Goal: Book appointment/travel/reservation

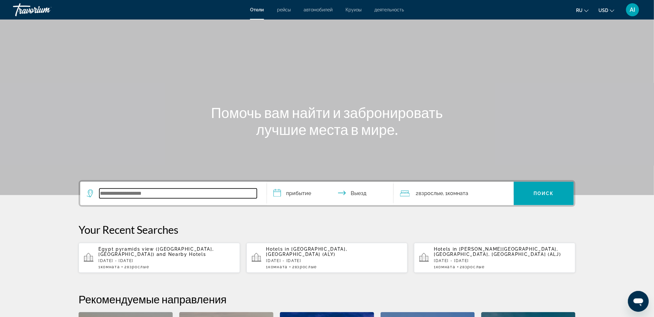
click at [153, 196] on input "Search widget" at bounding box center [178, 193] width 158 height 10
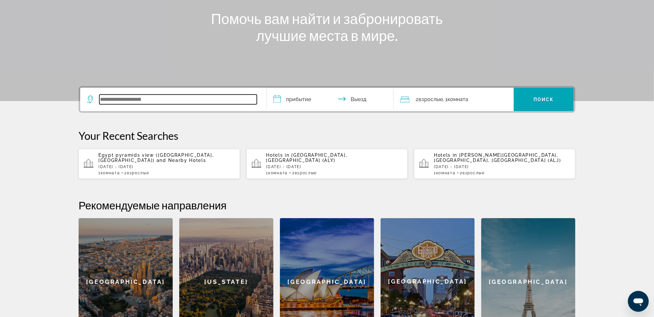
scroll to position [159, 0]
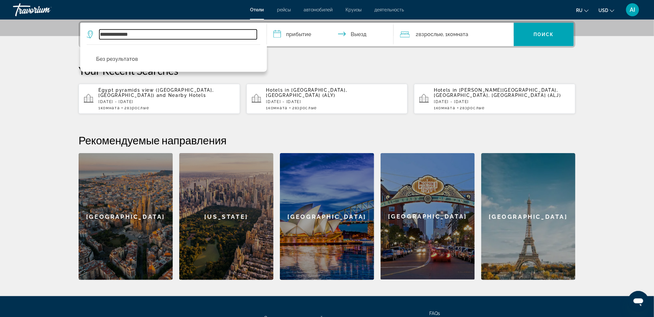
click at [115, 34] on input "**********" at bounding box center [178, 35] width 158 height 10
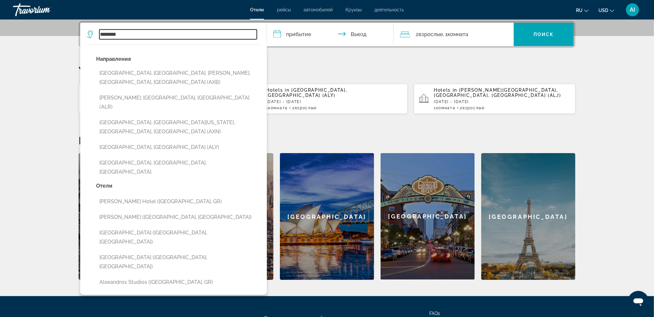
click at [130, 33] on input "********" at bounding box center [178, 35] width 158 height 10
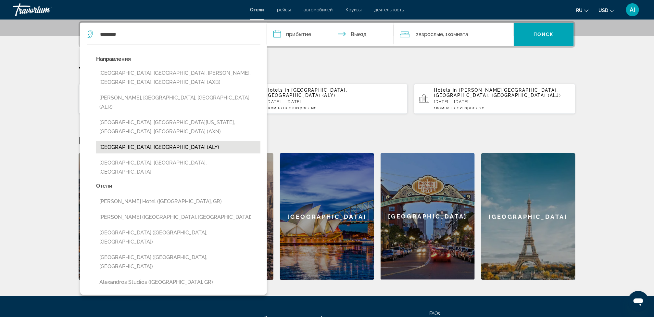
click at [132, 141] on button "[GEOGRAPHIC_DATA], [GEOGRAPHIC_DATA] (ALY)" at bounding box center [178, 147] width 164 height 12
type input "**********"
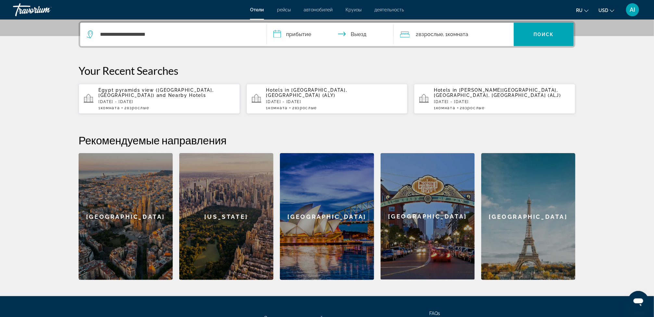
click at [305, 36] on input "**********" at bounding box center [331, 35] width 129 height 25
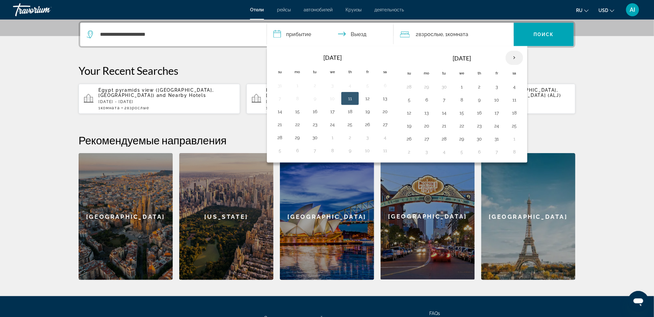
click at [520, 60] on th "Next month" at bounding box center [515, 58] width 18 height 14
click at [466, 115] on button "11" at bounding box center [462, 112] width 10 height 9
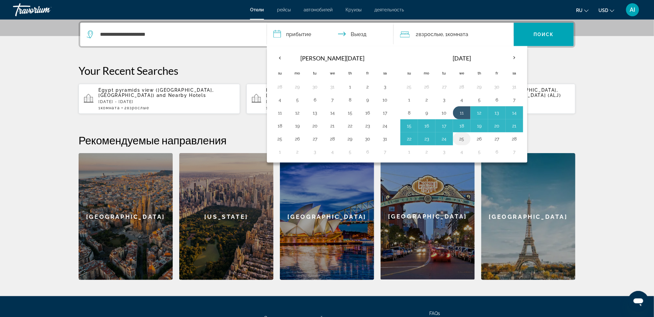
click at [467, 143] on button "25" at bounding box center [462, 138] width 10 height 9
type input "**********"
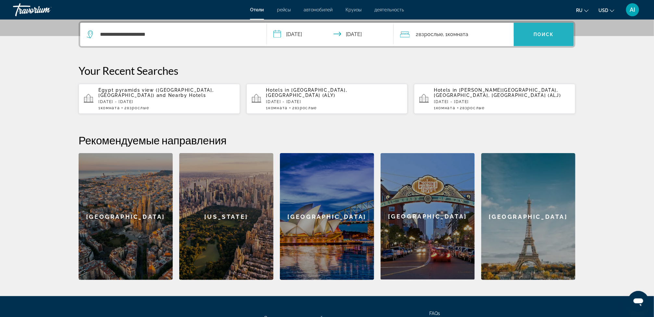
click at [548, 33] on span "Поиск" at bounding box center [544, 34] width 20 height 5
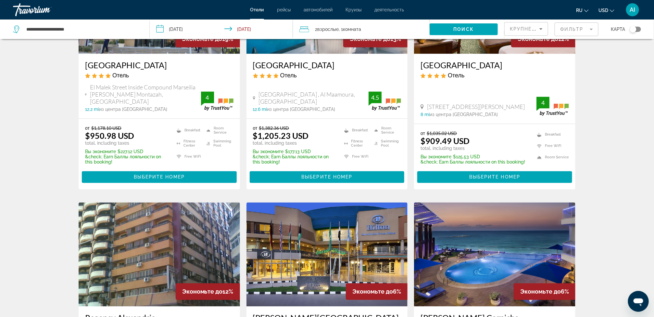
scroll to position [606, 0]
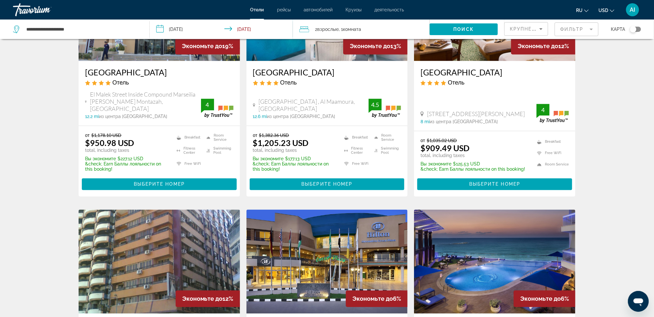
click at [287, 156] on p "Вы экономите $177.13 USD" at bounding box center [294, 158] width 83 height 5
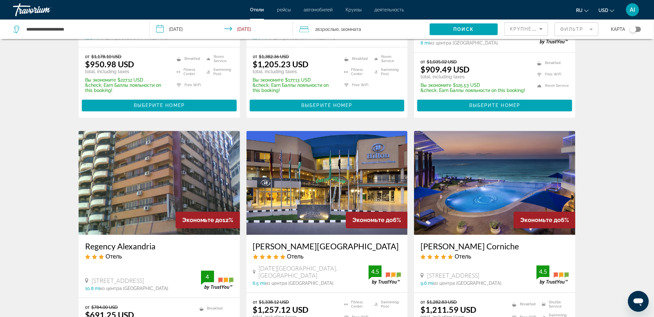
scroll to position [727, 0]
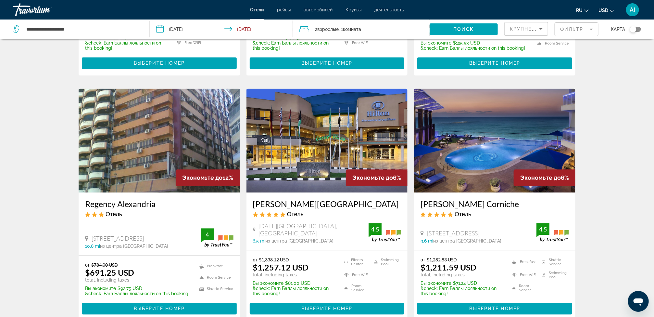
click at [641, 28] on button "Toggle map" at bounding box center [633, 29] width 16 height 6
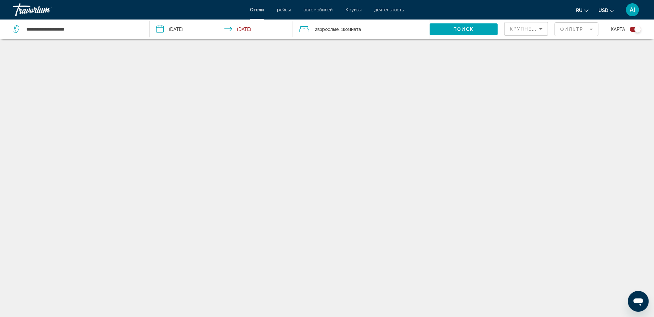
scroll to position [39, 0]
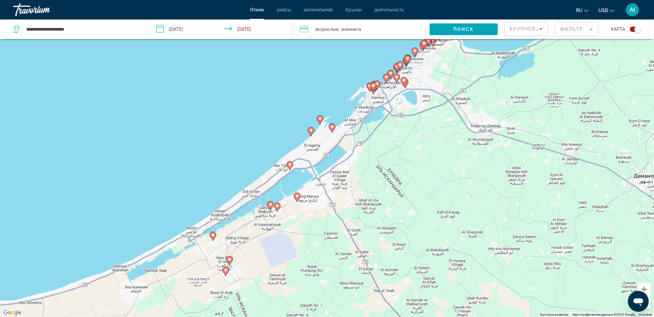
click at [321, 118] on image "Main content" at bounding box center [320, 119] width 4 height 4
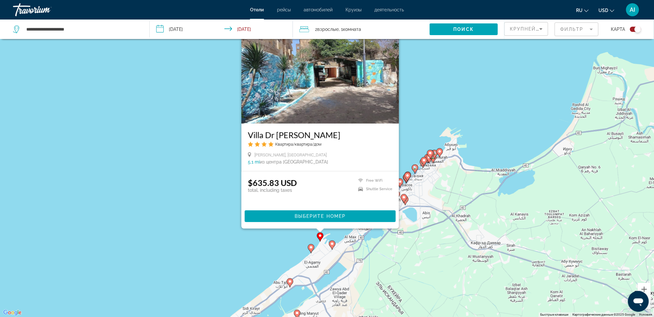
click at [312, 249] on icon "Main content" at bounding box center [311, 248] width 6 height 8
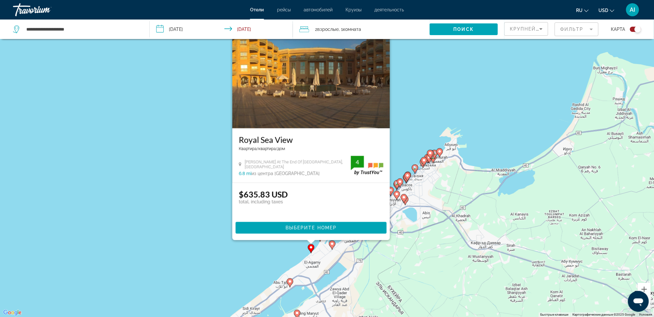
click at [248, 248] on div "Чтобы активировать перетаскивание с помощью клавиатуры, нажмите Alt + Ввод. Пос…" at bounding box center [327, 158] width 654 height 317
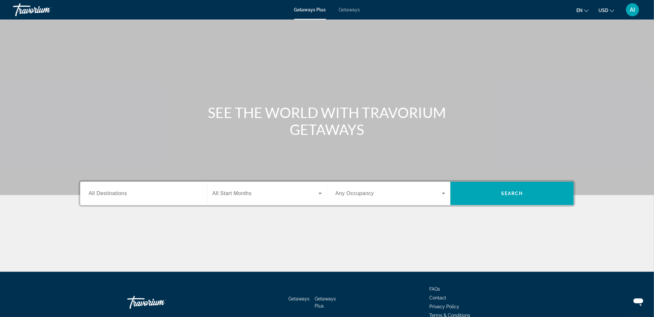
click at [349, 9] on span "Getaways" at bounding box center [349, 9] width 21 height 5
click at [129, 196] on input "Destination All Destinations" at bounding box center [144, 194] width 110 height 8
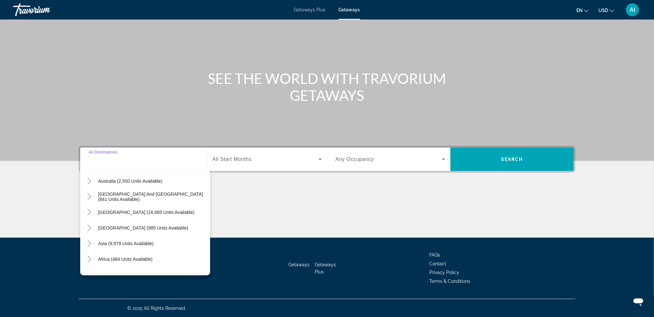
scroll to position [105, 0]
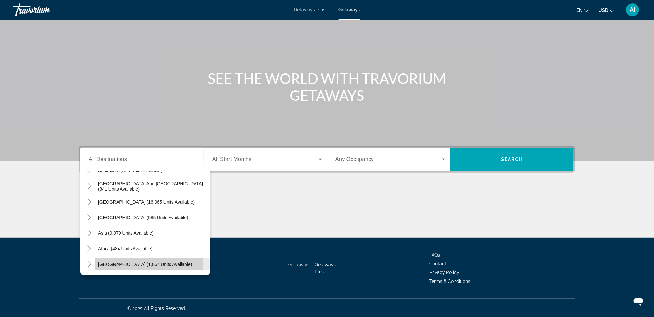
click at [136, 263] on span "Middle East (1,067 units available)" at bounding box center [145, 263] width 94 height 5
type input "**********"
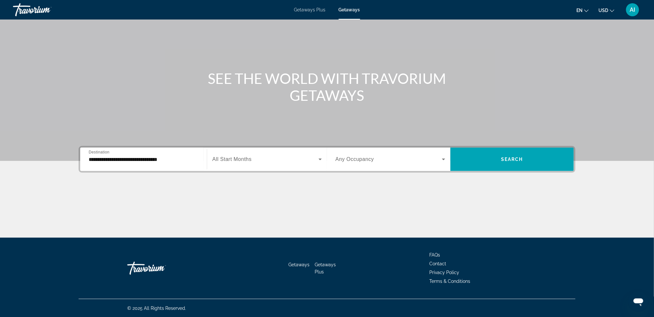
click at [235, 167] on div "Search widget" at bounding box center [266, 159] width 109 height 18
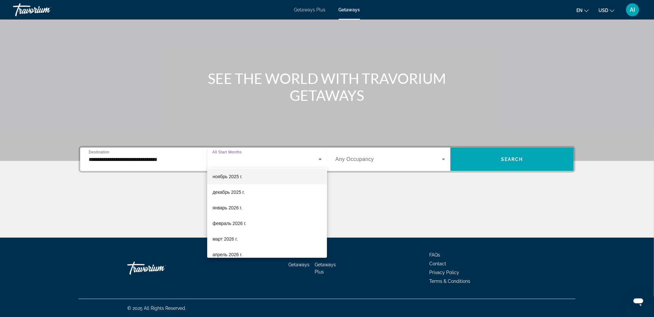
scroll to position [53, 0]
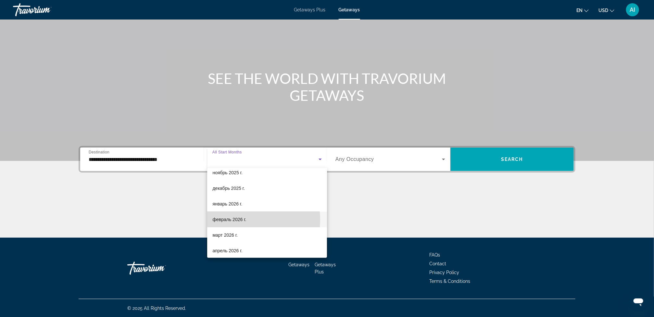
click at [237, 219] on span "февраль 2026 г." at bounding box center [229, 219] width 34 height 8
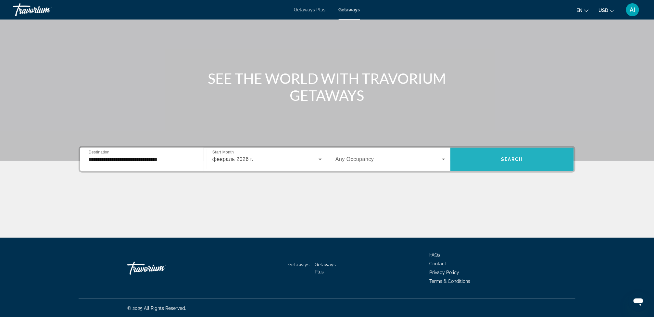
click at [518, 157] on span "Search" at bounding box center [512, 159] width 22 height 5
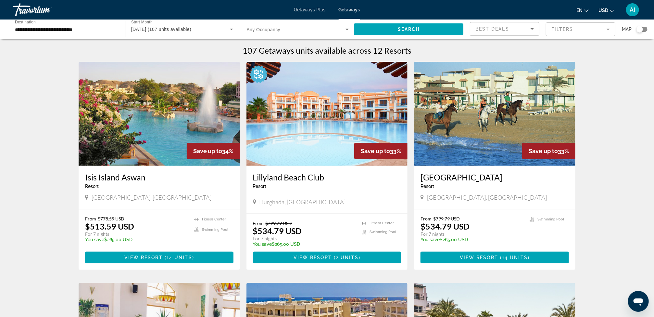
click at [646, 28] on div "Search widget" at bounding box center [642, 29] width 11 height 5
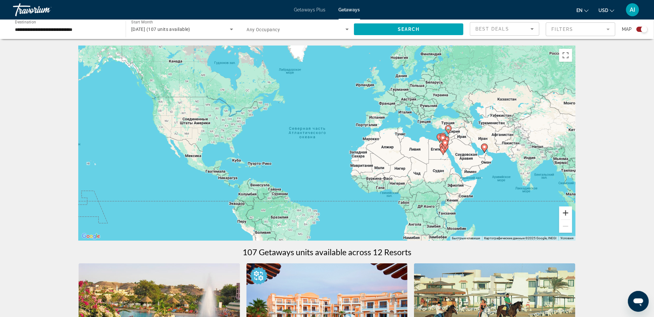
click at [564, 213] on button "Увеличить" at bounding box center [565, 212] width 13 height 13
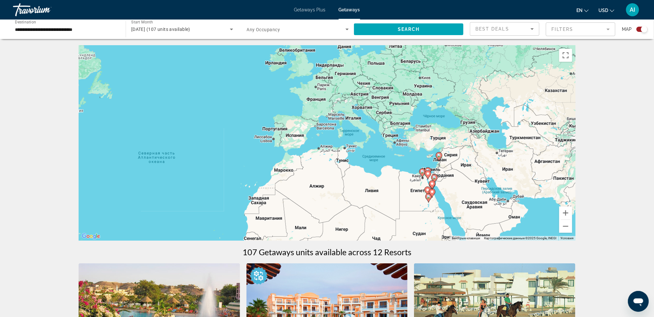
drag, startPoint x: 491, startPoint y: 126, endPoint x: 321, endPoint y: 149, distance: 172.5
click at [322, 151] on div "Чтобы активировать перетаскивание с помощью клавиатуры, нажмите Alt + Ввод. Пос…" at bounding box center [327, 142] width 497 height 195
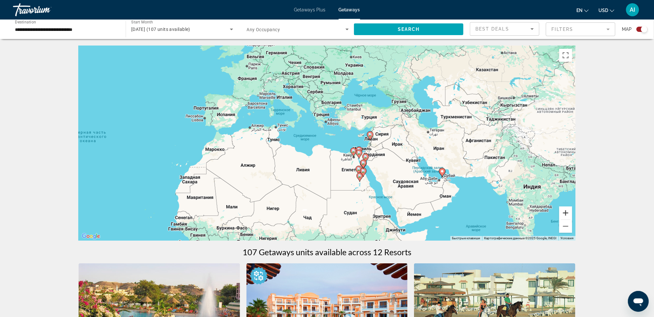
click at [563, 210] on button "Увеличить" at bounding box center [565, 212] width 13 height 13
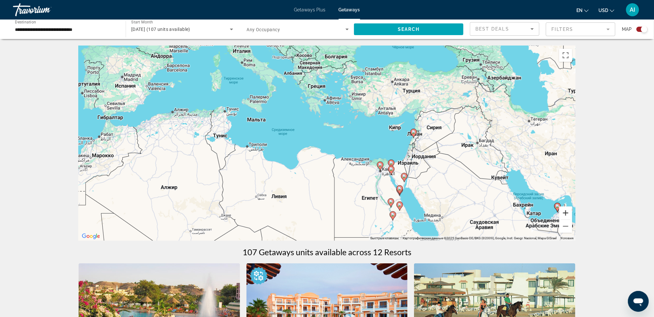
click at [565, 214] on button "Увеличить" at bounding box center [565, 212] width 13 height 13
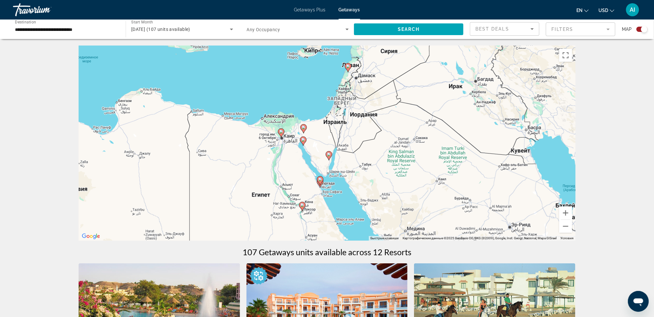
drag, startPoint x: 522, startPoint y: 183, endPoint x: 367, endPoint y: 122, distance: 166.1
click at [367, 122] on div "Чтобы активировать перетаскивание с помощью клавиатуры, нажмите Alt + Ввод. Пос…" at bounding box center [327, 142] width 497 height 195
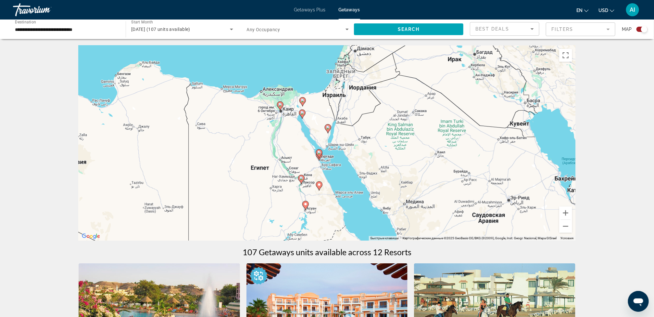
drag, startPoint x: 382, startPoint y: 196, endPoint x: 380, endPoint y: 152, distance: 44.2
click at [380, 152] on div "Чтобы активировать перетаскивание с помощью клавиатуры, нажмите Alt + Ввод. Пос…" at bounding box center [327, 142] width 497 height 195
